Goal: Task Accomplishment & Management: Manage account settings

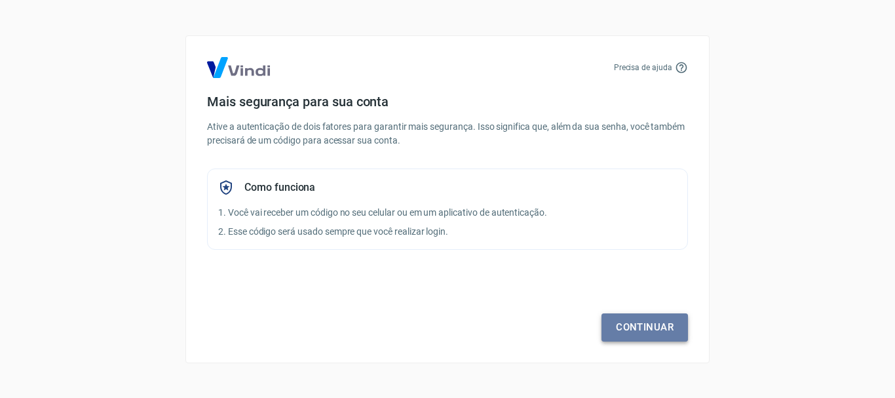
click at [636, 322] on link "Continuar" at bounding box center [644, 327] width 86 height 28
